Goal: Task Accomplishment & Management: Manage account settings

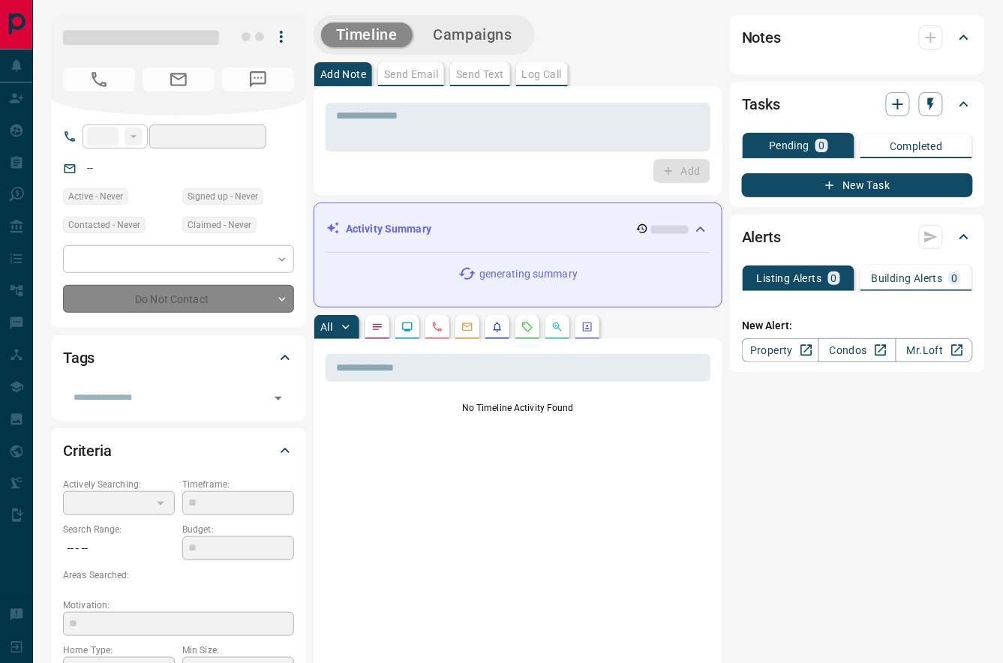
type input "****"
type input "**********"
type input "*"
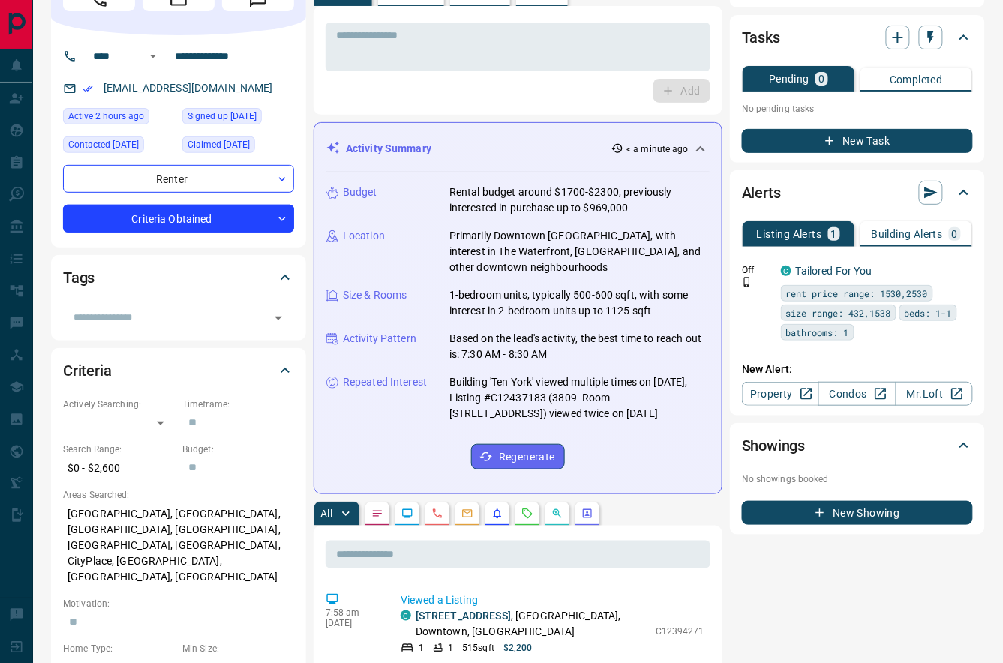
scroll to position [80, 0]
click at [962, 268] on icon "button" at bounding box center [961, 268] width 13 height 13
click at [951, 320] on link "Edit" at bounding box center [935, 319] width 33 height 14
click at [943, 322] on link "Edit" at bounding box center [935, 319] width 33 height 14
click at [658, 434] on div at bounding box center [501, 331] width 1003 height 663
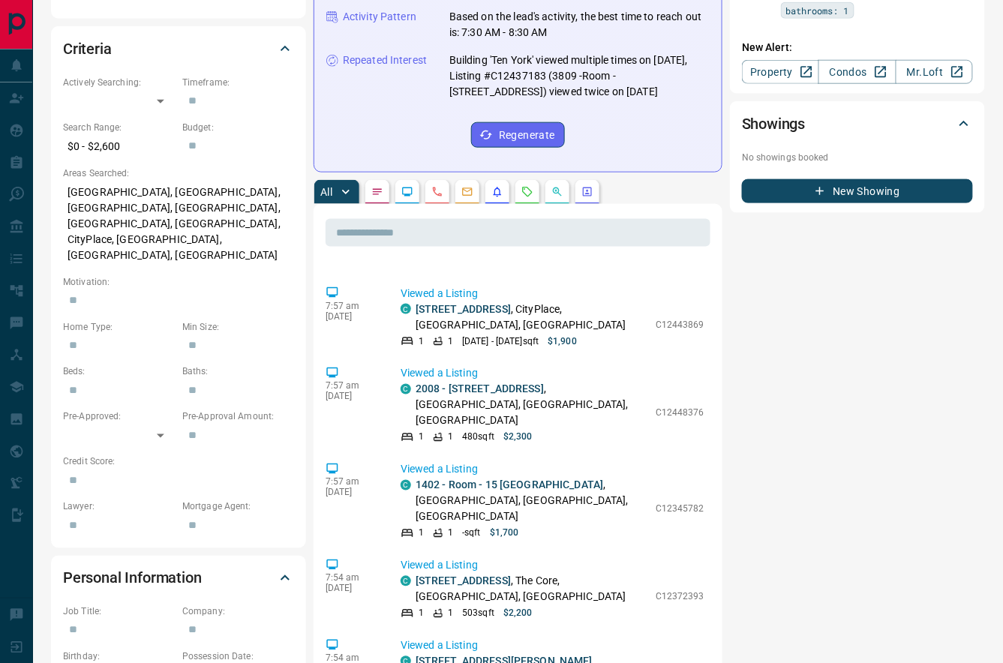
scroll to position [403, 0]
click at [526, 185] on icon "Requests" at bounding box center [527, 191] width 12 height 12
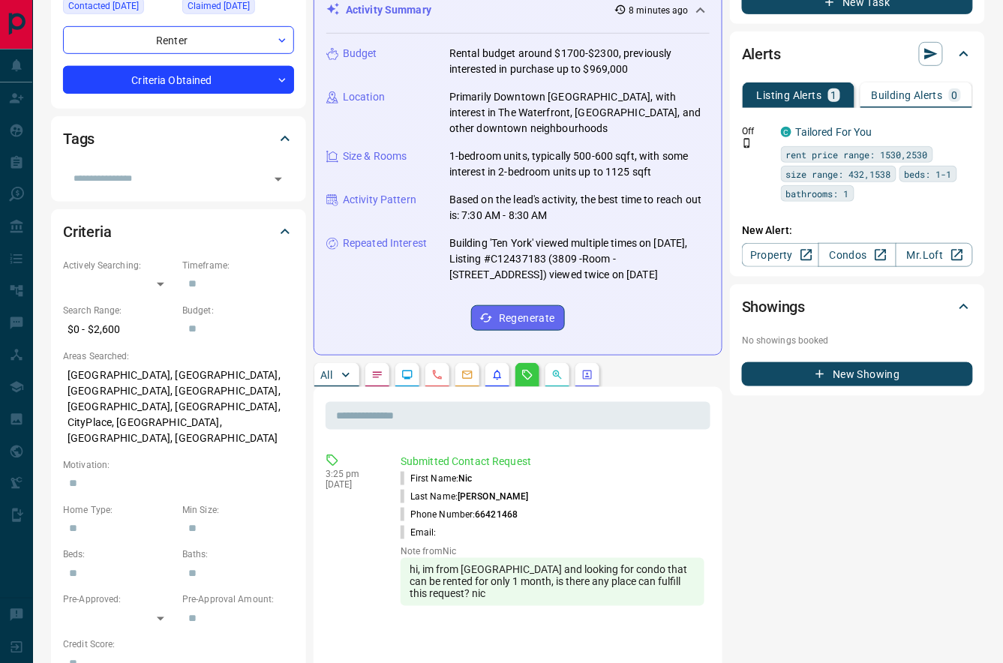
scroll to position [220, 0]
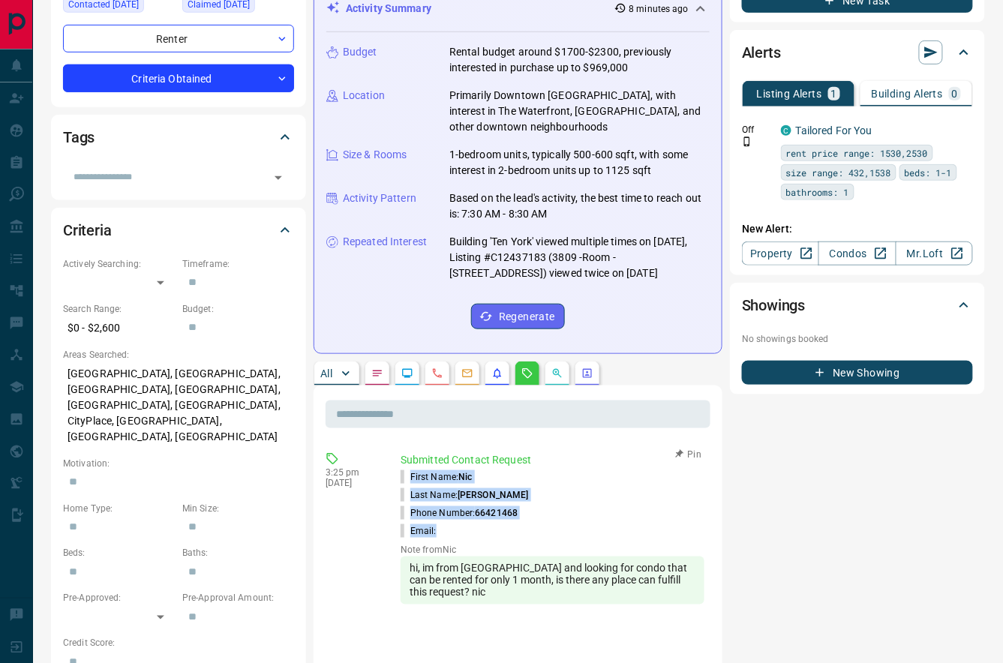
drag, startPoint x: 447, startPoint y: 519, endPoint x: 406, endPoint y: 466, distance: 66.9
click at [406, 468] on ul "First Name: [PERSON_NAME] Last Name: [PERSON_NAME] Phone Number: [PHONE_NUMBER]…" at bounding box center [552, 504] width 304 height 72
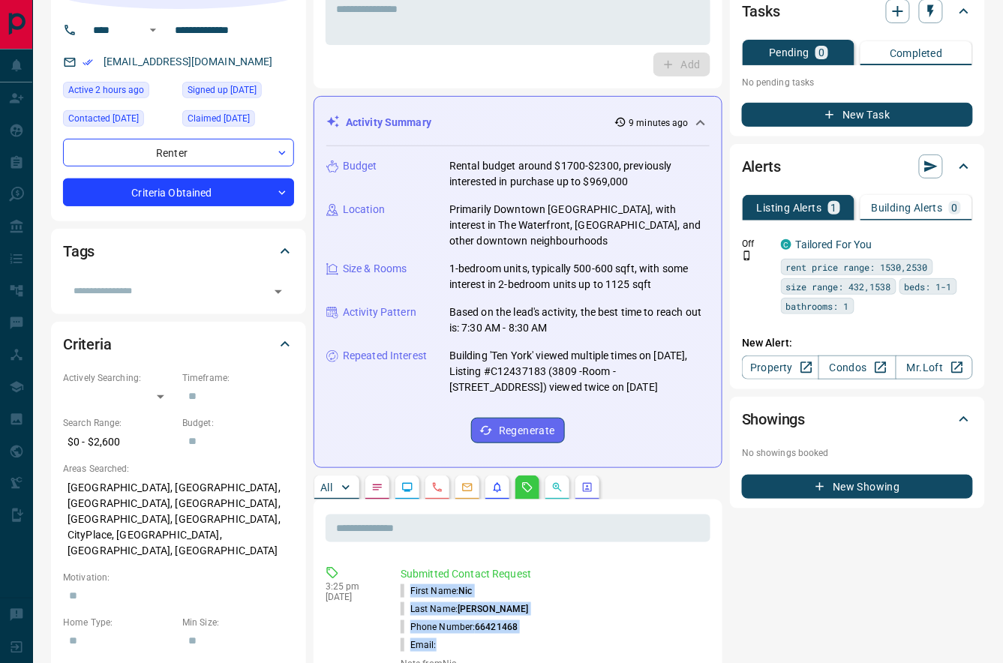
scroll to position [103, 0]
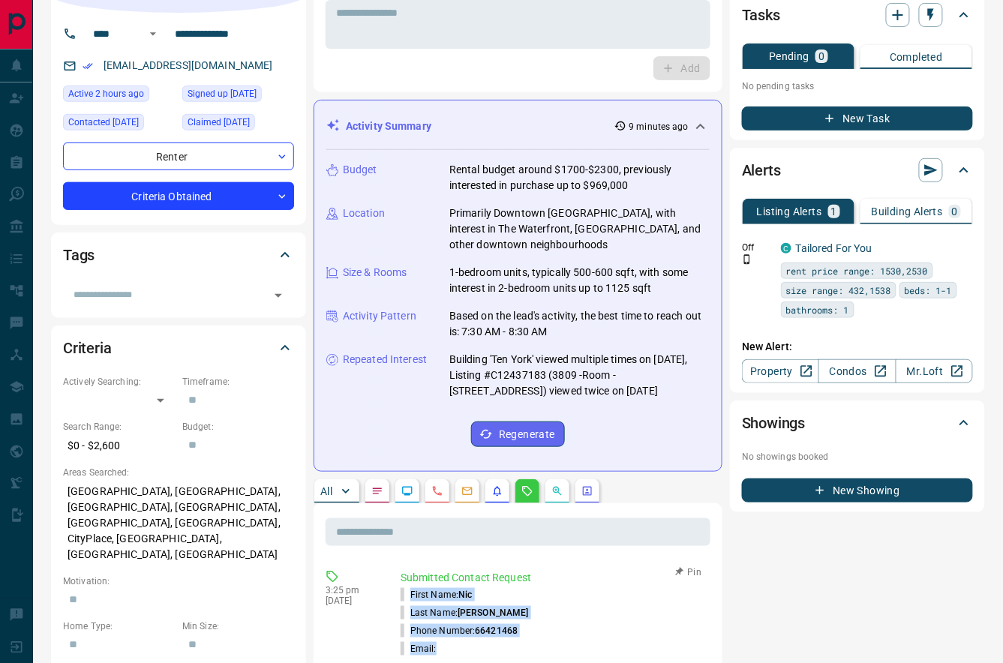
click at [578, 604] on li "Last Name: [PERSON_NAME]" at bounding box center [552, 613] width 304 height 18
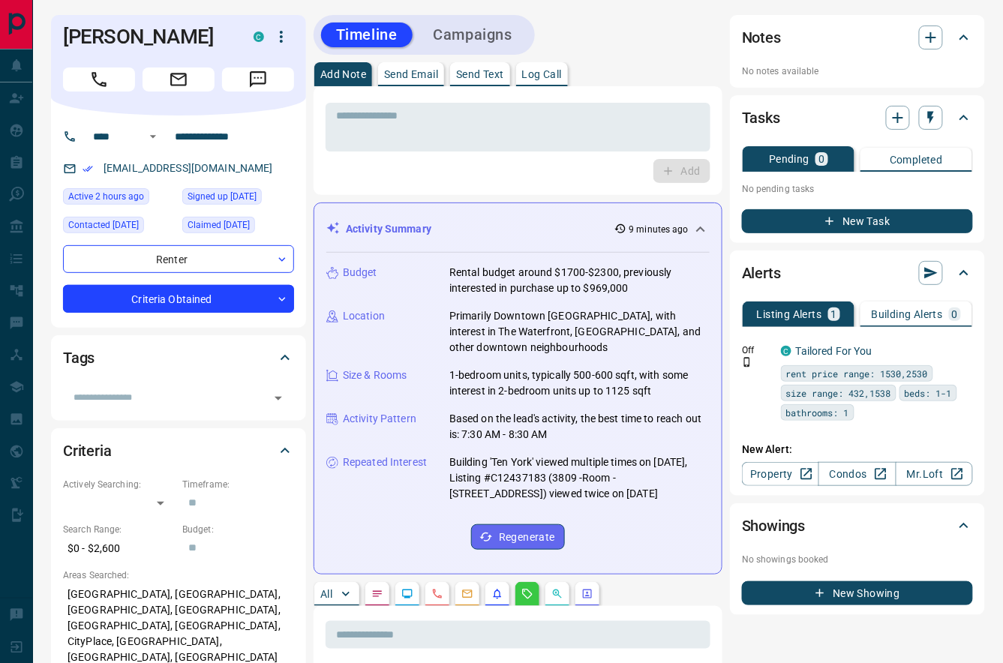
scroll to position [0, 0]
